Goal: Information Seeking & Learning: Learn about a topic

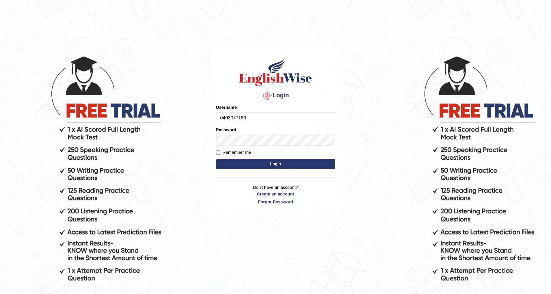
type input "0403077186"
click at [276, 162] on button "Login" at bounding box center [275, 164] width 119 height 10
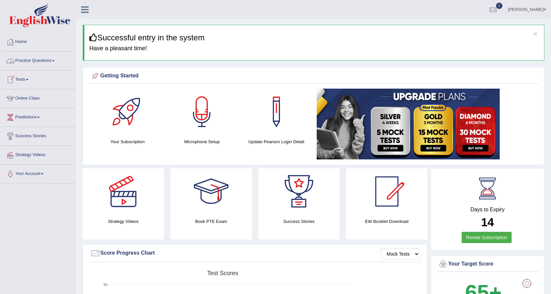
click at [28, 58] on link "Practice Questions" at bounding box center [37, 60] width 75 height 17
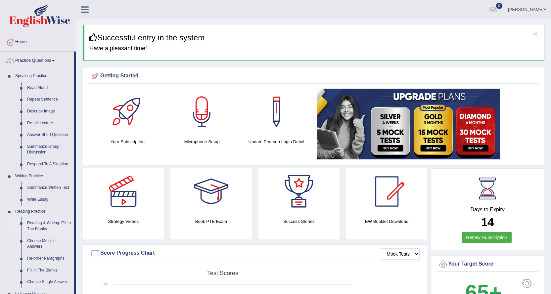
click at [53, 223] on link "Reading & Writing: Fill In The Blanks" at bounding box center [49, 227] width 50 height 18
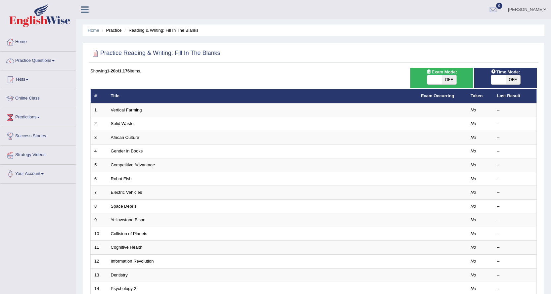
click at [513, 78] on span "OFF" at bounding box center [513, 79] width 15 height 9
checkbox input "true"
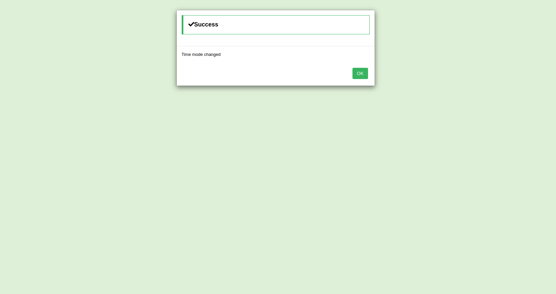
click at [361, 74] on button "OK" at bounding box center [360, 73] width 15 height 11
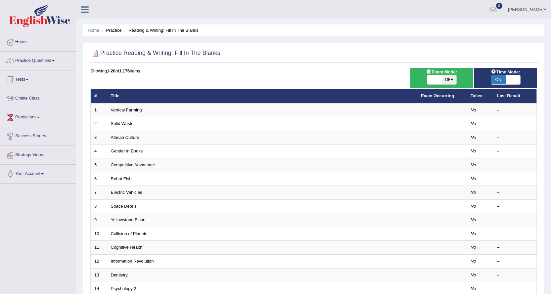
click at [436, 77] on span at bounding box center [434, 79] width 15 height 9
click at [450, 81] on span "OFF" at bounding box center [449, 79] width 15 height 9
checkbox input "true"
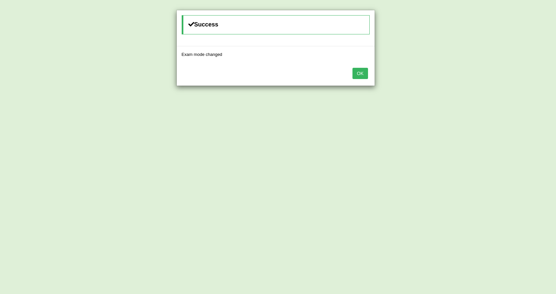
click at [365, 73] on button "OK" at bounding box center [360, 73] width 15 height 11
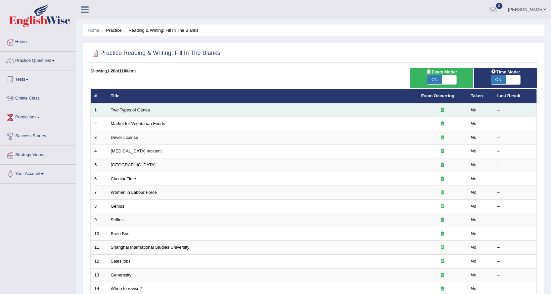
click at [126, 108] on link "Two Types of Genes" at bounding box center [130, 110] width 39 height 5
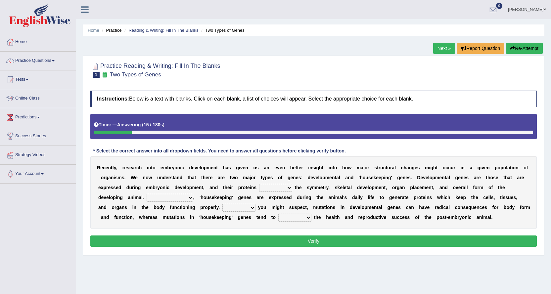
click at [290, 186] on select "push control hold elevate" at bounding box center [275, 188] width 33 height 8
select select "control"
click at [259, 184] on select "push control hold elevate" at bounding box center [275, 188] width 33 height 8
click at [187, 197] on select "Correspondingly Inclusively Conversely In contrast" at bounding box center [170, 198] width 47 height 8
click at [147, 194] on select "Correspondingly Inclusively Conversely In contrast" at bounding box center [170, 198] width 47 height 8
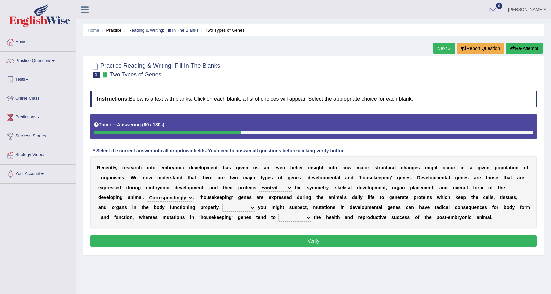
click at [187, 198] on select "Correspondingly Inclusively Conversely In contrast" at bounding box center [170, 198] width 47 height 8
select select "In contrast"
click at [147, 194] on select "Correspondingly Inclusively Conversely In contrast" at bounding box center [170, 198] width 47 height 8
click at [250, 208] on select "For As With Within" at bounding box center [239, 208] width 33 height 8
select select "As"
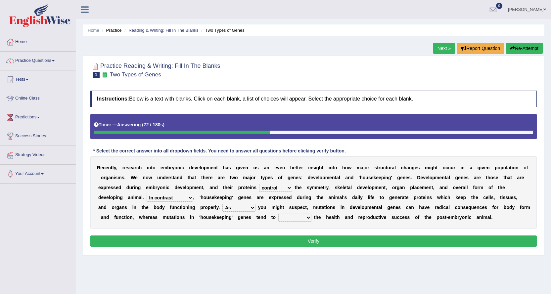
click at [223, 204] on select "For As With Within" at bounding box center [239, 208] width 33 height 8
click at [295, 216] on select "affect effect interrupt defect" at bounding box center [294, 218] width 33 height 8
select select "affect"
click at [278, 214] on select "affect effect interrupt defect" at bounding box center [294, 218] width 33 height 8
click at [296, 238] on button "Verify" at bounding box center [313, 241] width 447 height 11
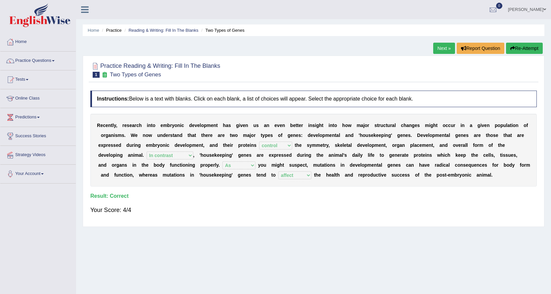
click at [443, 46] on link "Next »" at bounding box center [444, 48] width 22 height 11
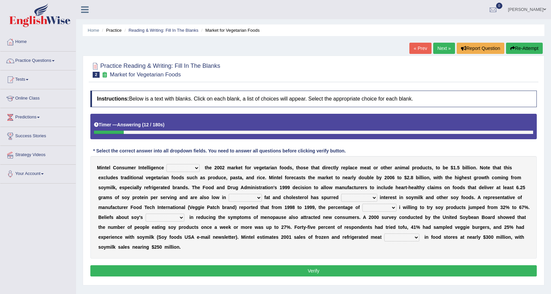
click at [191, 171] on select "deals fulfills creates estimates" at bounding box center [183, 168] width 33 height 8
select select "estimates"
click at [167, 164] on select "deals fulfills creates estimates" at bounding box center [183, 168] width 33 height 8
click at [247, 199] on select "saturated solid acid liquid" at bounding box center [245, 198] width 33 height 8
select select "saturated"
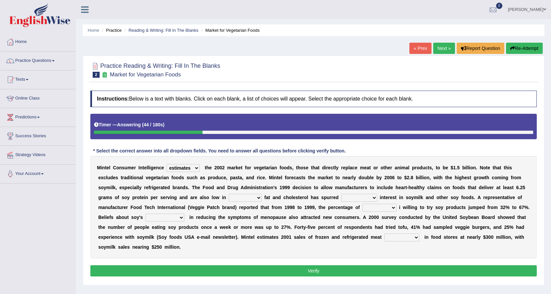
click at [229, 194] on select "saturated solid acid liquid" at bounding box center [245, 198] width 33 height 8
click at [353, 195] on select "good big tremendous extreme" at bounding box center [359, 198] width 36 height 8
select select "tremendous"
click at [341, 194] on select "good big tremendous extreme" at bounding box center [359, 198] width 36 height 8
click at [372, 207] on select "guests consumers customers clients" at bounding box center [380, 208] width 34 height 8
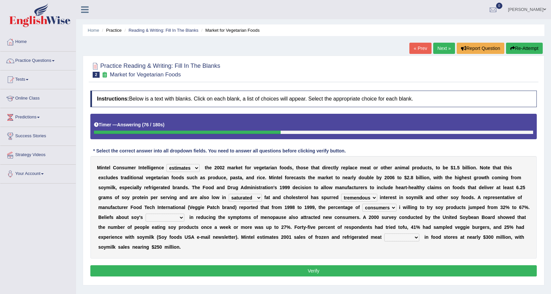
click at [363, 204] on select "guests consumers customers clients" at bounding box center [380, 208] width 34 height 8
click at [383, 206] on select "guests consumers customers clients" at bounding box center [380, 208] width 34 height 8
select select "customers"
click at [363, 204] on select "guests consumers customers clients" at bounding box center [380, 208] width 34 height 8
click at [167, 219] on select "effectiveness timeliness efficiency goodness" at bounding box center [165, 218] width 39 height 8
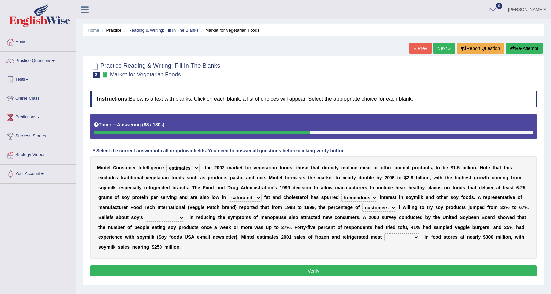
select select "efficiency"
click at [146, 214] on select "effectiveness timeliness efficiency goodness" at bounding box center [165, 218] width 39 height 8
click at [402, 237] on select "foods choices staffs alternatives" at bounding box center [401, 238] width 35 height 8
select select "alternatives"
click at [384, 234] on select "foods choices staffs alternatives" at bounding box center [401, 238] width 35 height 8
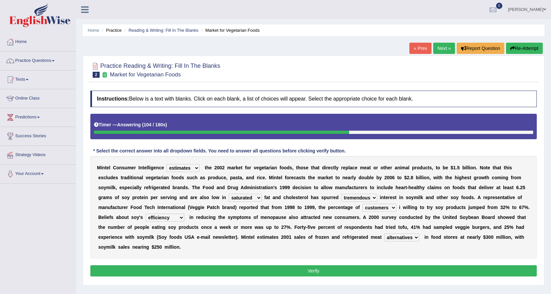
click at [351, 270] on button "Verify" at bounding box center [313, 271] width 447 height 11
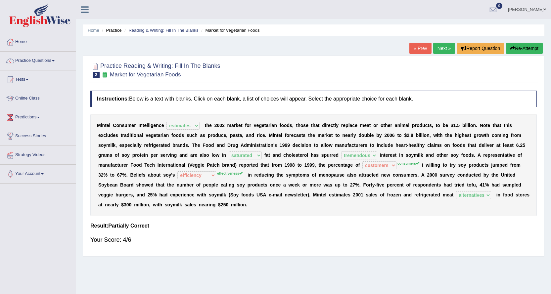
click at [405, 163] on sup "consumers" at bounding box center [409, 164] width 22 height 4
click at [410, 164] on sup "consumers" at bounding box center [409, 164] width 22 height 4
click at [441, 46] on link "Next »" at bounding box center [444, 48] width 22 height 11
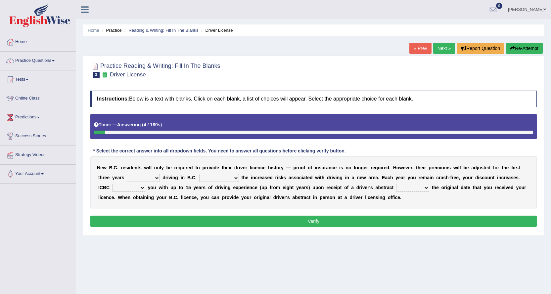
click at [147, 179] on select "within among against of" at bounding box center [143, 178] width 33 height 8
select select "of"
click at [127, 174] on select "within among against of" at bounding box center [143, 178] width 33 height 8
click at [211, 178] on select "depending on as for due to thanks to" at bounding box center [219, 178] width 40 height 8
select select "depending on"
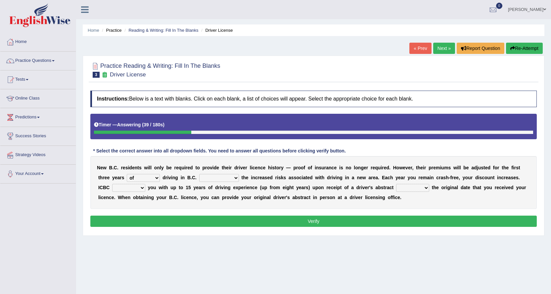
click at [199, 174] on select "depending on as for due to thanks to" at bounding box center [219, 178] width 40 height 8
click at [134, 189] on select "credited crediting credit will credit" at bounding box center [128, 188] width 33 height 8
select select "credit"
click at [112, 184] on select "credited crediting credit will credit" at bounding box center [128, 188] width 33 height 8
click at [123, 187] on select "credited crediting credit will credit" at bounding box center [128, 188] width 33 height 8
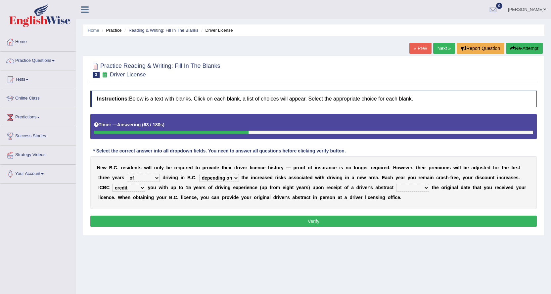
click at [415, 187] on select "showing show shows shown" at bounding box center [412, 188] width 33 height 8
select select "showing"
click at [396, 184] on select "showing show shows shown" at bounding box center [412, 188] width 33 height 8
click at [126, 185] on select "credited crediting credit will credit" at bounding box center [128, 188] width 33 height 8
select select "will credit"
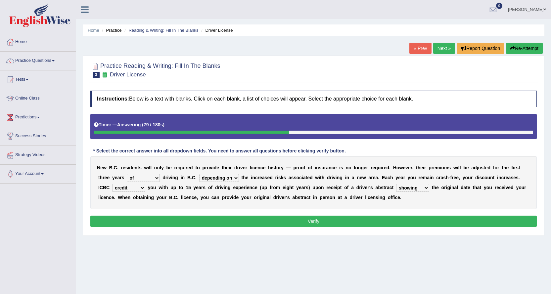
click at [112, 184] on select "credited crediting credit will credit" at bounding box center [128, 188] width 33 height 8
click at [163, 220] on button "Verify" at bounding box center [313, 221] width 447 height 11
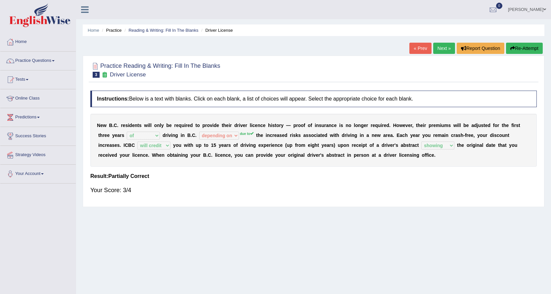
click at [419, 49] on link "« Prev" at bounding box center [421, 48] width 22 height 11
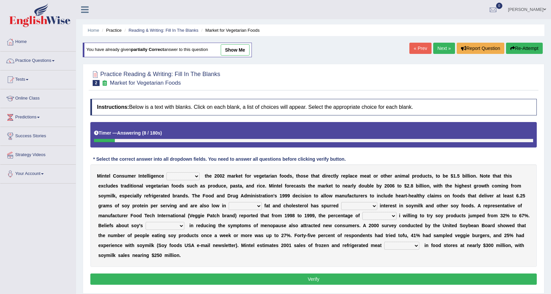
click at [195, 176] on select "deals fulfills creates estimates" at bounding box center [183, 177] width 33 height 8
click at [445, 47] on link "Next »" at bounding box center [444, 48] width 22 height 11
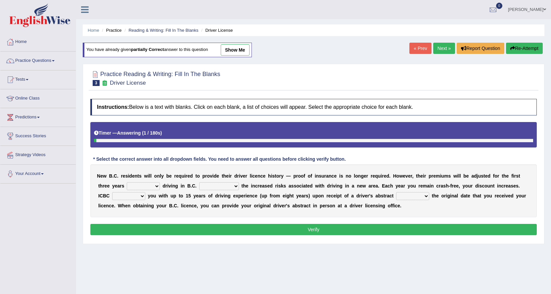
click at [445, 47] on link "Next »" at bounding box center [444, 48] width 22 height 11
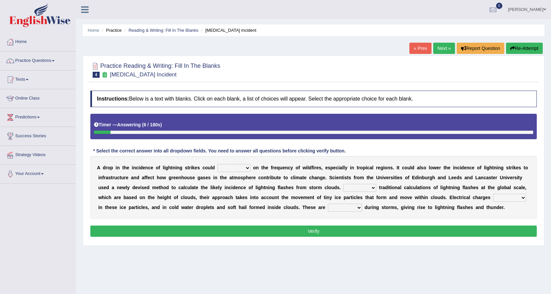
click at [246, 168] on select "dwell focus impact depend" at bounding box center [234, 168] width 33 height 8
select select "impact"
click at [218, 164] on select "dwell focus impact depend" at bounding box center [234, 168] width 33 height 8
click at [361, 187] on select "Unlike Unless Except Besides" at bounding box center [359, 188] width 33 height 8
select select "Besides"
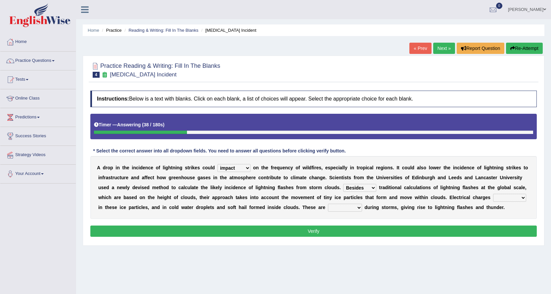
click at [343, 184] on select "Unlike Unless Except Besides" at bounding box center [359, 188] width 33 height 8
click at [338, 206] on select "collected diverted rounded discharged" at bounding box center [345, 208] width 34 height 8
click at [498, 197] on select "run off build up mess up zoom in" at bounding box center [509, 198] width 33 height 8
click at [493, 194] on select "run off build up mess up zoom in" at bounding box center [509, 198] width 33 height 8
click at [499, 198] on select "run off build up mess up zoom in" at bounding box center [509, 198] width 33 height 8
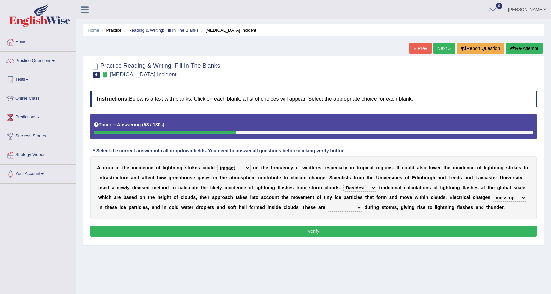
select select "build up"
click at [493, 194] on select "run off build up mess up zoom in" at bounding box center [509, 198] width 33 height 8
click at [341, 208] on select "collected diverted rounded discharged" at bounding box center [345, 208] width 34 height 8
select select "discharged"
click at [328, 204] on select "collected diverted rounded discharged" at bounding box center [345, 208] width 34 height 8
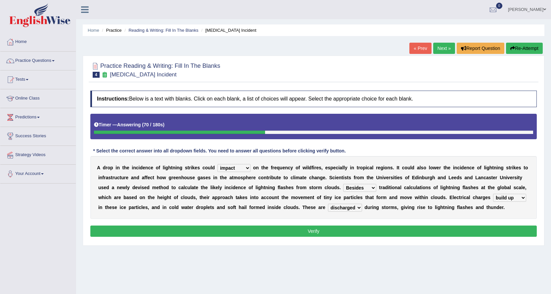
click at [320, 232] on button "Verify" at bounding box center [313, 231] width 447 height 11
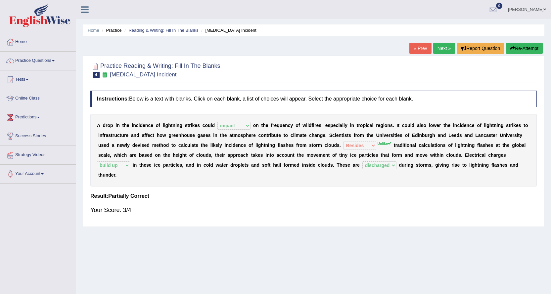
click at [441, 49] on link "Next »" at bounding box center [444, 48] width 22 height 11
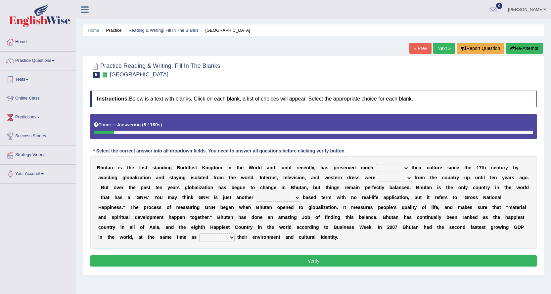
click at [399, 166] on select "of about to for" at bounding box center [392, 168] width 33 height 8
select select "for"
click at [376, 164] on select "of about to for" at bounding box center [392, 168] width 33 height 8
click at [384, 178] on select "summoned observed displayed banned" at bounding box center [395, 178] width 34 height 8
select select "banned"
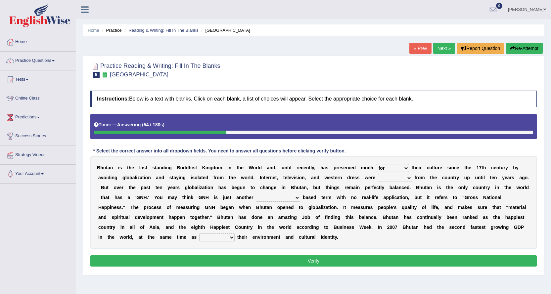
click at [378, 174] on select "summoned observed displayed banned" at bounding box center [395, 178] width 34 height 8
click at [279, 196] on select "statistically barely overwhelmingly roughly" at bounding box center [278, 198] width 44 height 8
select select "statistically"
click at [256, 194] on select "statistically barely overwhelmingly roughly" at bounding box center [278, 198] width 44 height 8
click at [213, 239] on select "demeaning intruding maintaining mourning" at bounding box center [216, 238] width 35 height 8
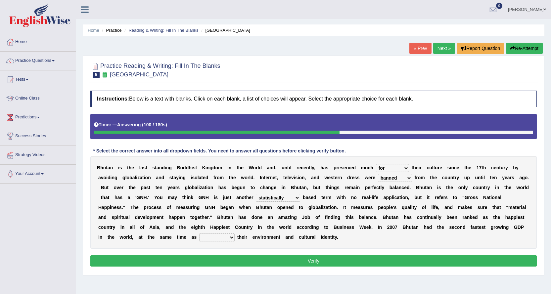
select select "maintaining"
click at [199, 234] on select "demeaning intruding maintaining mourning" at bounding box center [216, 238] width 35 height 8
click at [232, 261] on button "Verify" at bounding box center [313, 261] width 447 height 11
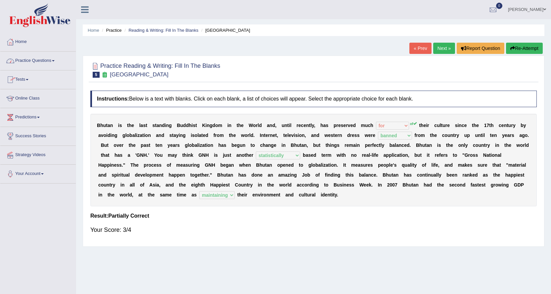
click at [48, 62] on link "Practice Questions" at bounding box center [37, 60] width 75 height 17
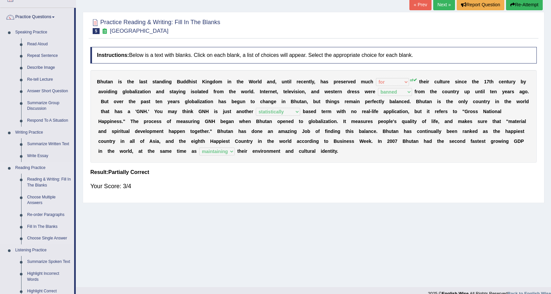
scroll to position [132, 0]
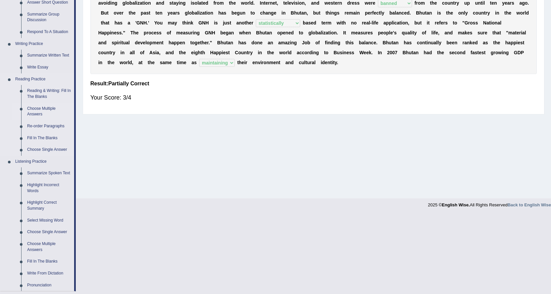
click at [42, 109] on link "Choose Multiple Answers" at bounding box center [49, 112] width 50 height 18
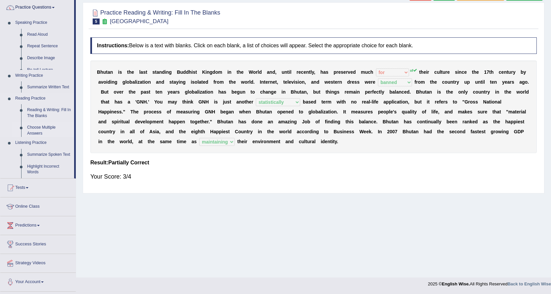
scroll to position [53, 0]
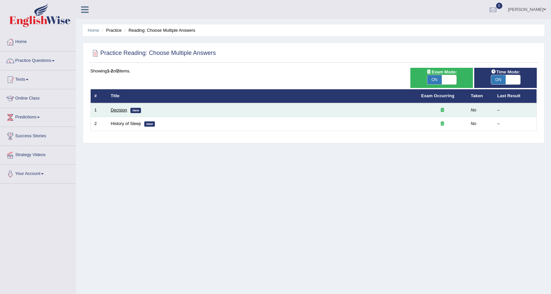
click at [117, 112] on link "Decision" at bounding box center [119, 110] width 17 height 5
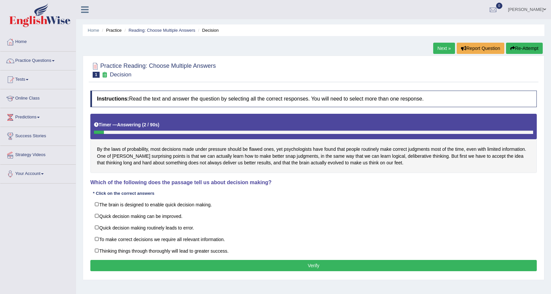
scroll to position [33, 0]
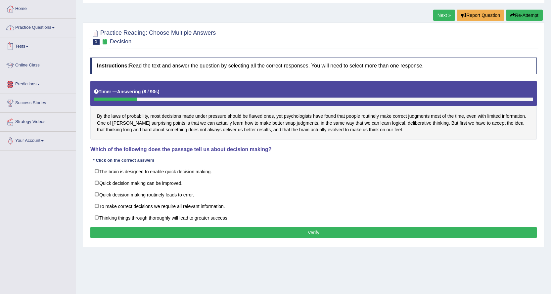
click at [35, 30] on link "Practice Questions" at bounding box center [37, 27] width 75 height 17
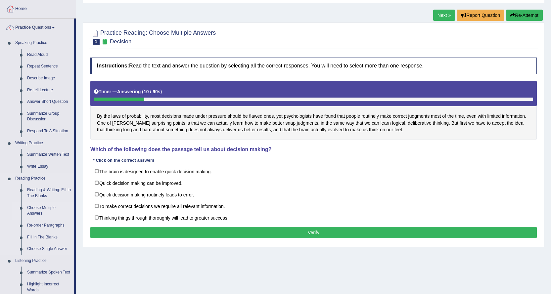
scroll to position [66, 0]
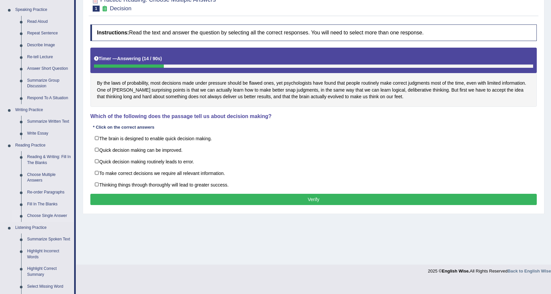
click at [40, 215] on link "Choose Single Answer" at bounding box center [49, 216] width 50 height 12
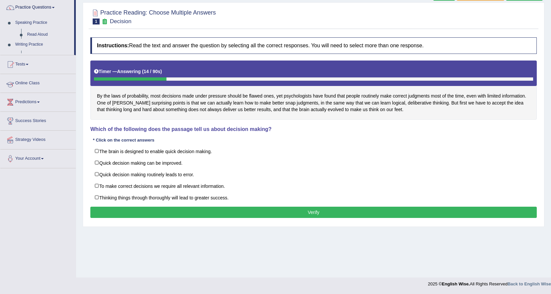
scroll to position [53, 0]
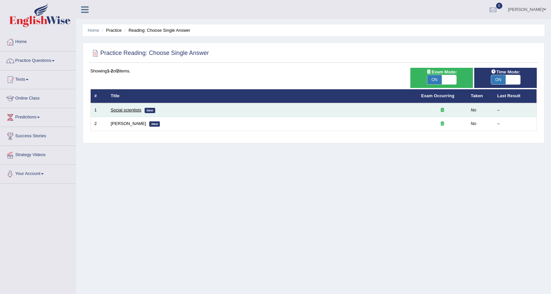
click at [118, 112] on link "Social scientists" at bounding box center [126, 110] width 30 height 5
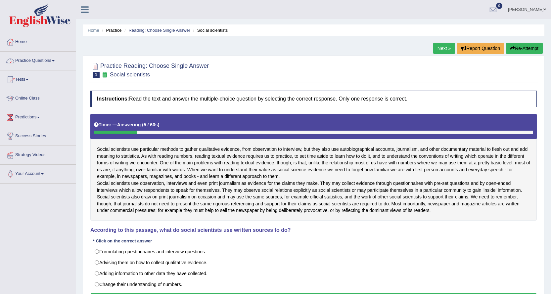
click at [54, 63] on link "Practice Questions" at bounding box center [37, 60] width 75 height 17
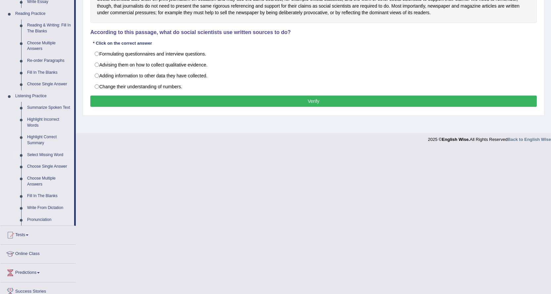
scroll to position [199, 0]
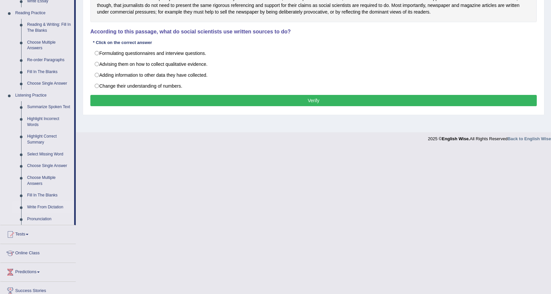
click at [53, 207] on link "Write From Dictation" at bounding box center [49, 208] width 50 height 12
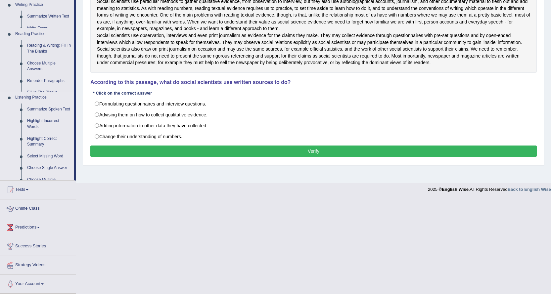
scroll to position [55, 0]
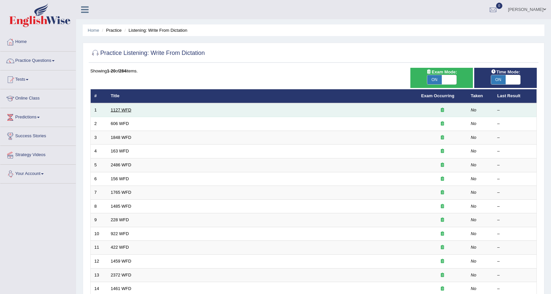
click at [114, 112] on link "1127 WFD" at bounding box center [121, 110] width 21 height 5
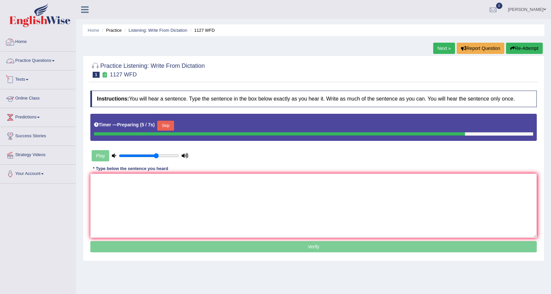
click at [18, 43] on link "Home" at bounding box center [37, 41] width 75 height 17
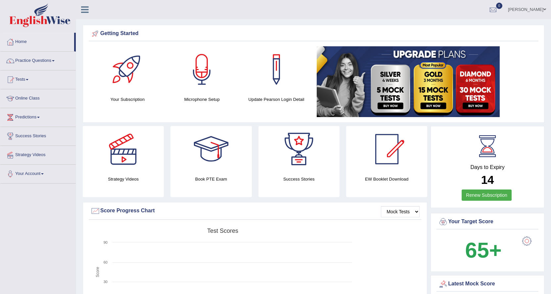
click at [360, 42] on div "Getting Started Your Subscription Microphone Setup Update [PERSON_NAME] Login D…" at bounding box center [314, 74] width 462 height 98
